Goal: Complete application form

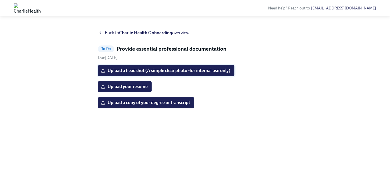
click at [180, 68] on span "Upload a headshot (A simple clear photo -for internal use only)" at bounding box center [166, 71] width 128 height 6
click at [0, 0] on input "Upload a headshot (A simple clear photo -for internal use only)" at bounding box center [0, 0] width 0 height 0
click at [159, 69] on span "Upload a headshot (A simple clear photo -for internal use only)" at bounding box center [166, 71] width 128 height 6
click at [0, 0] on input "Upload a headshot (A simple clear photo -for internal use only)" at bounding box center [0, 0] width 0 height 0
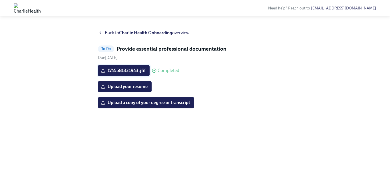
click at [142, 73] on span "1745581331943.jfif" at bounding box center [124, 71] width 44 height 6
click at [0, 0] on input "1745581331943.jfif" at bounding box center [0, 0] width 0 height 0
click at [140, 86] on span "Upload your resume" at bounding box center [125, 87] width 46 height 6
click at [0, 0] on input "Upload your resume" at bounding box center [0, 0] width 0 height 0
click at [126, 105] on span "Upload a copy of your degree or transcript" at bounding box center [146, 103] width 88 height 6
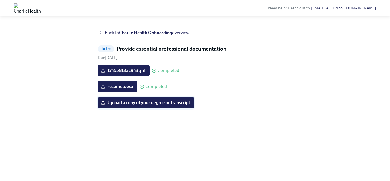
click at [0, 0] on input "Upload a copy of your degree or transcript" at bounding box center [0, 0] width 0 height 0
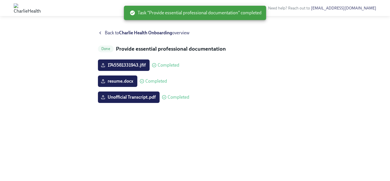
click at [130, 32] on strong "Charlie Health Onboarding" at bounding box center [145, 32] width 53 height 5
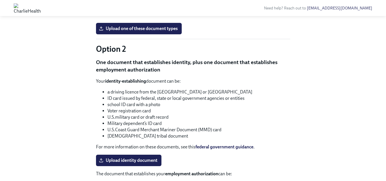
scroll to position [392, 0]
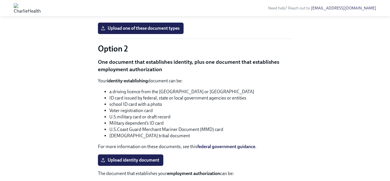
click at [260, 102] on body "Need help? Reach out to [EMAIL_ADDRESS][DOMAIN_NAME] Hi [PERSON_NAME]! This is …" at bounding box center [195, 75] width 390 height 934
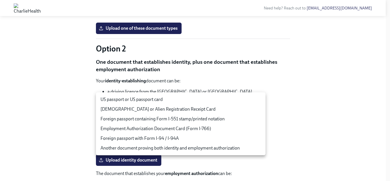
click at [314, 141] on div at bounding box center [195, 90] width 390 height 181
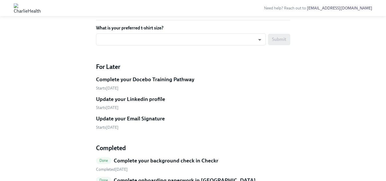
scroll to position [676, 0]
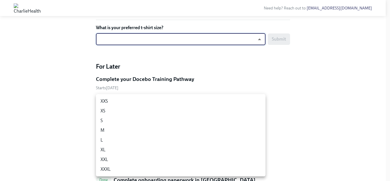
click at [131, 150] on li "XL" at bounding box center [181, 150] width 170 height 10
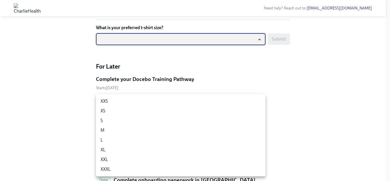
type input "ghyeC6wAT"
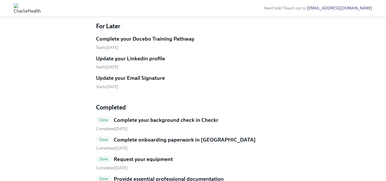
scroll to position [717, 0]
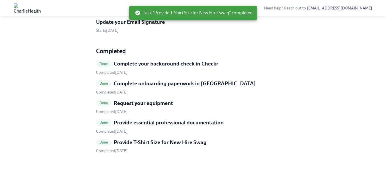
scroll to position [792, 0]
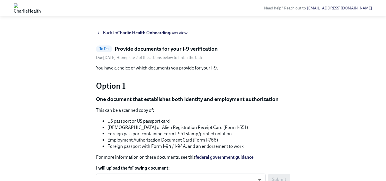
click at [144, 31] on strong "Charlie Health Onboarding" at bounding box center [143, 32] width 53 height 5
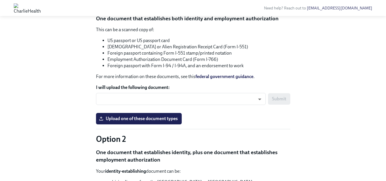
scroll to position [302, 0]
